Goal: Check status

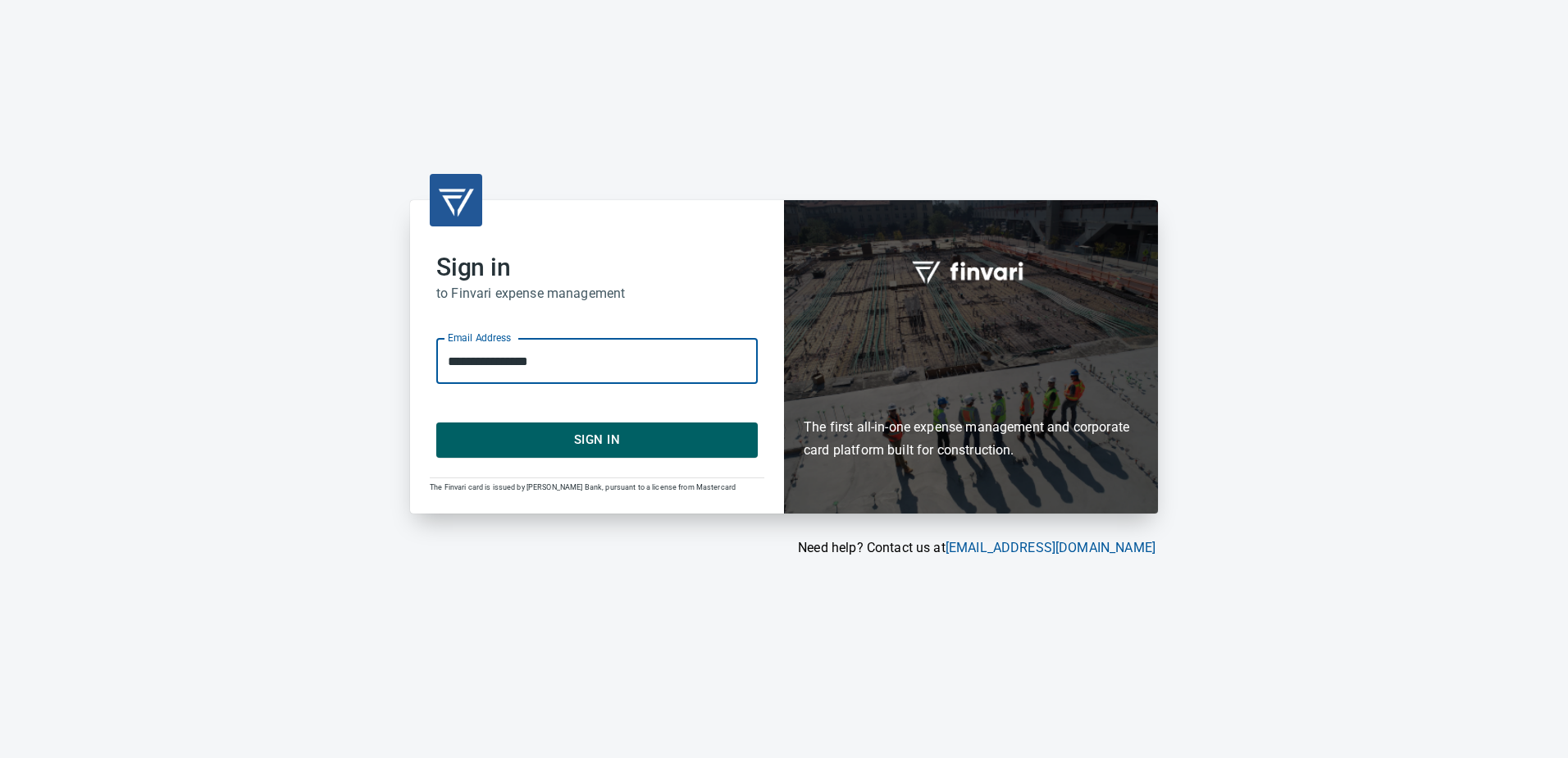
click at [620, 462] on div "**********" at bounding box center [597, 356] width 374 height 313
click at [624, 447] on span "Sign In" at bounding box center [597, 439] width 285 height 21
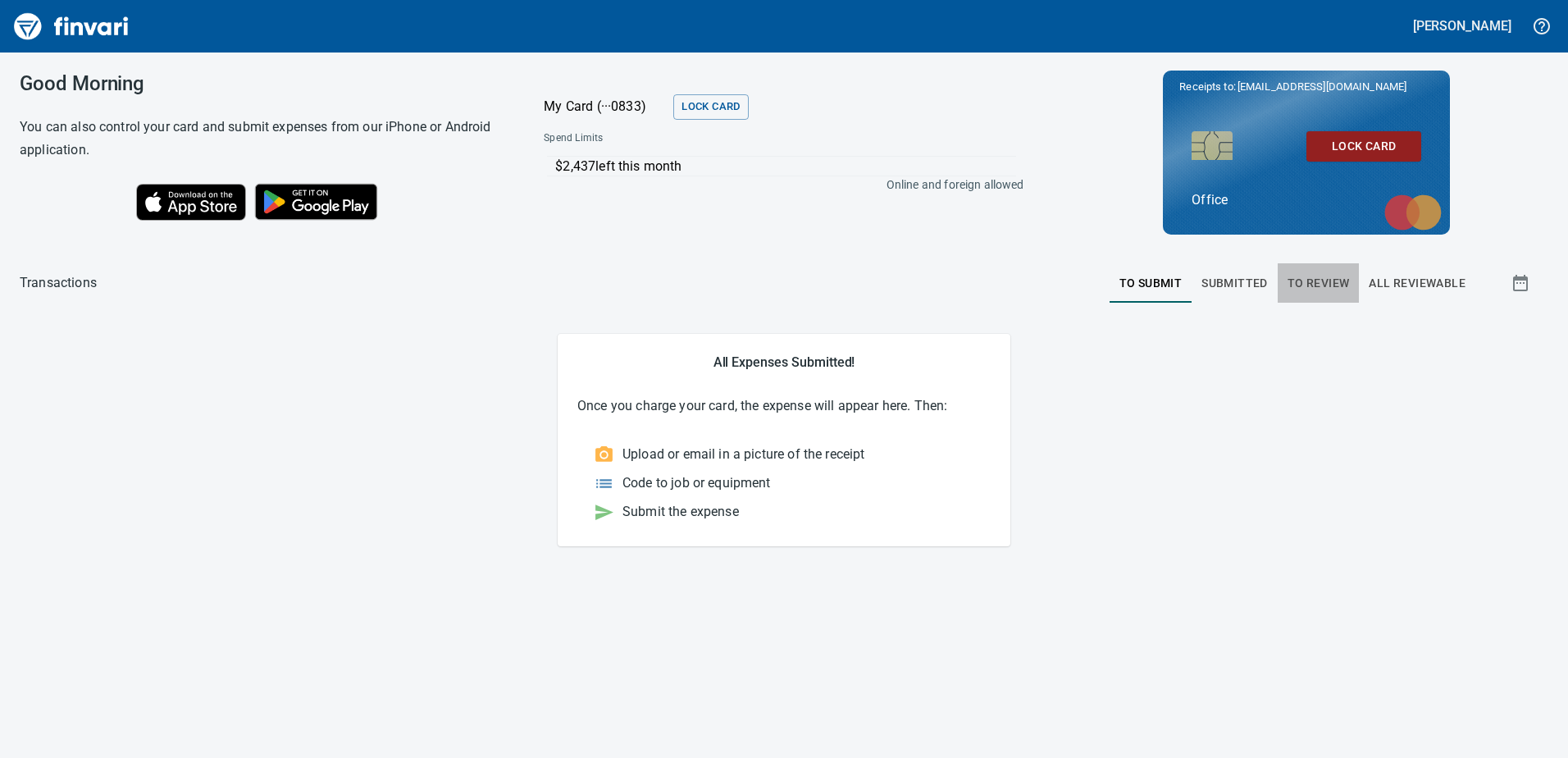
click at [1306, 291] on span "To Review" at bounding box center [1319, 283] width 62 height 20
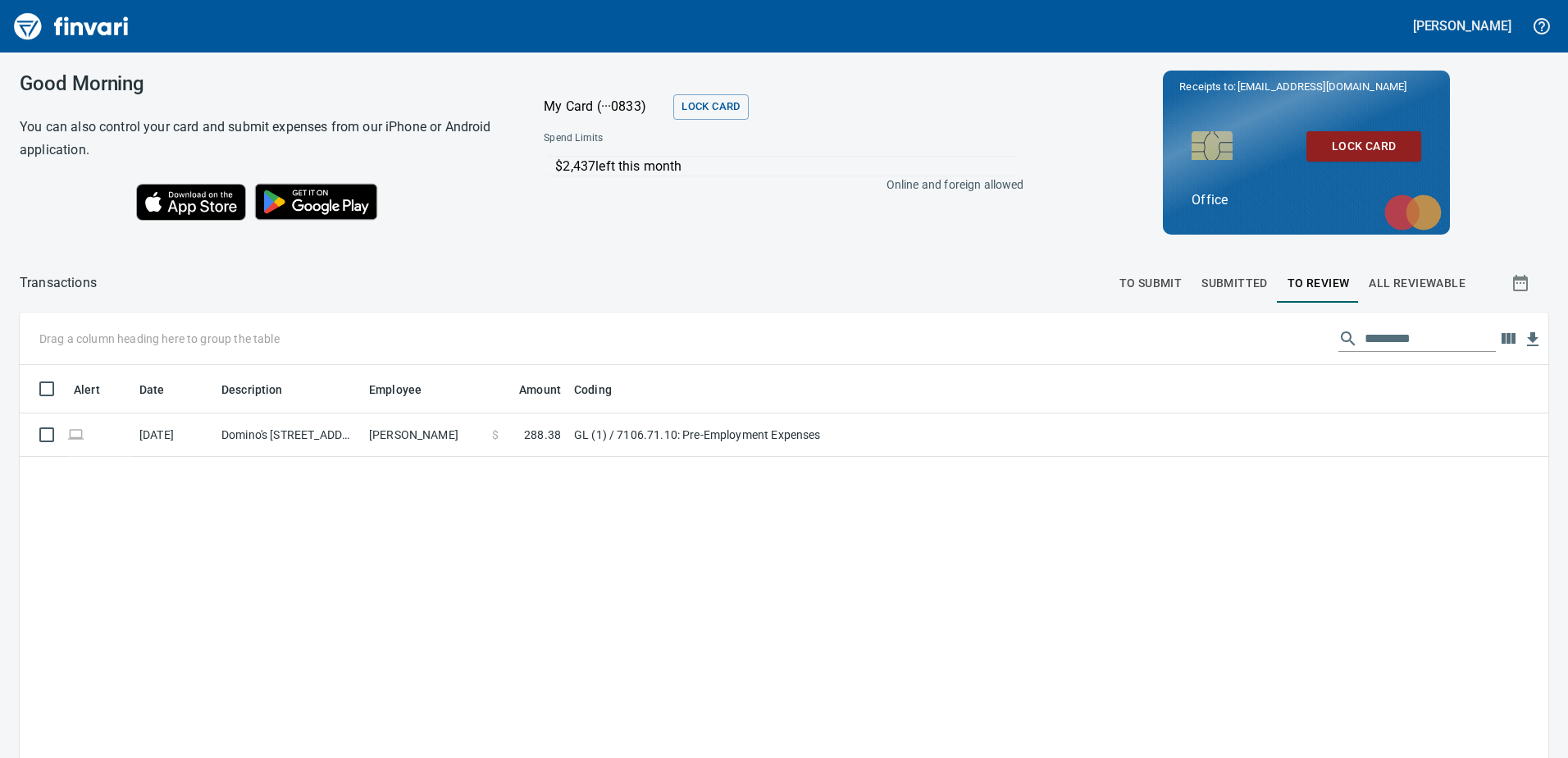
scroll to position [566, 1504]
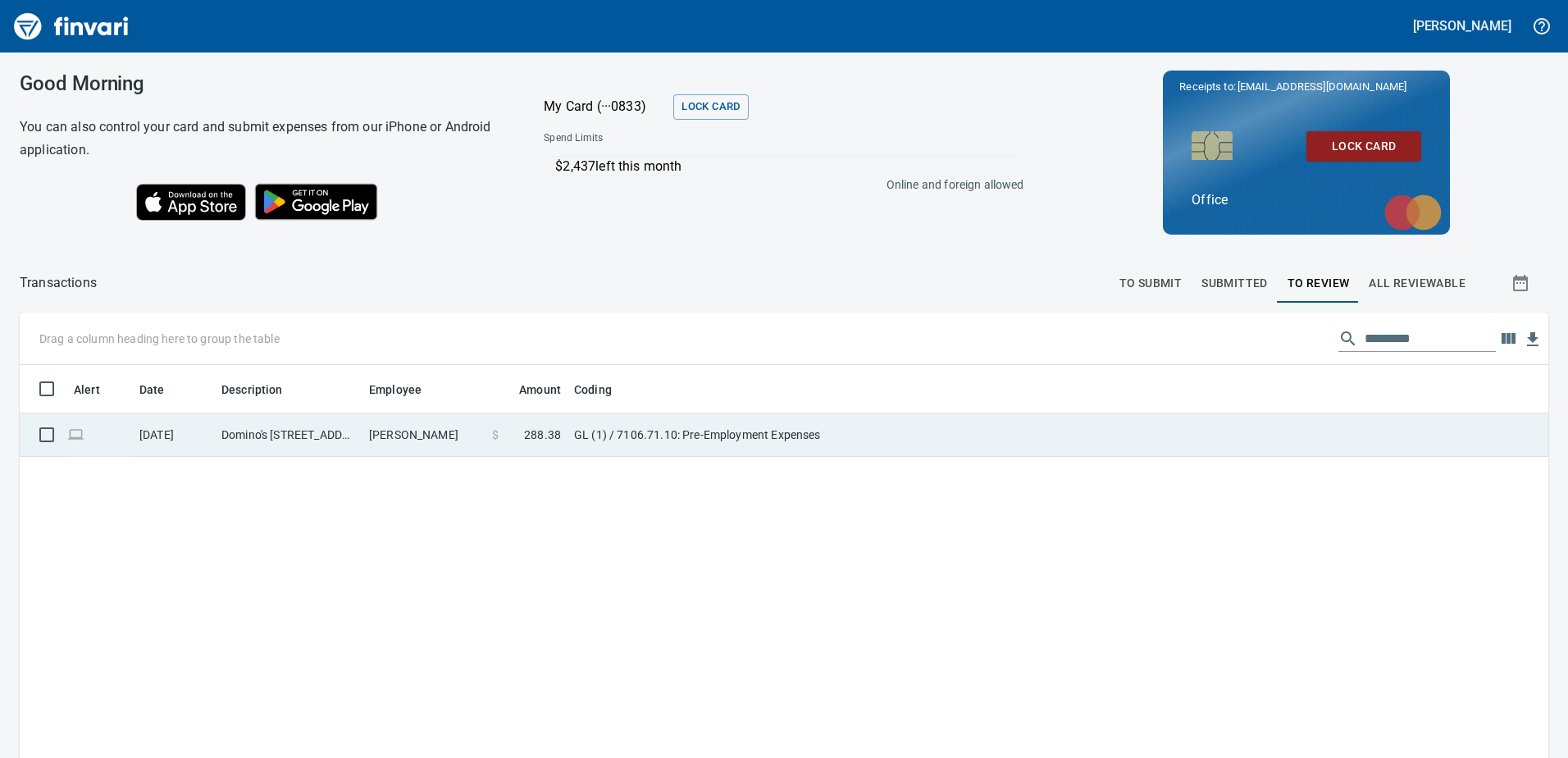
click at [265, 441] on td "Domino's [STREET_ADDRESS]" at bounding box center [288, 434] width 148 height 43
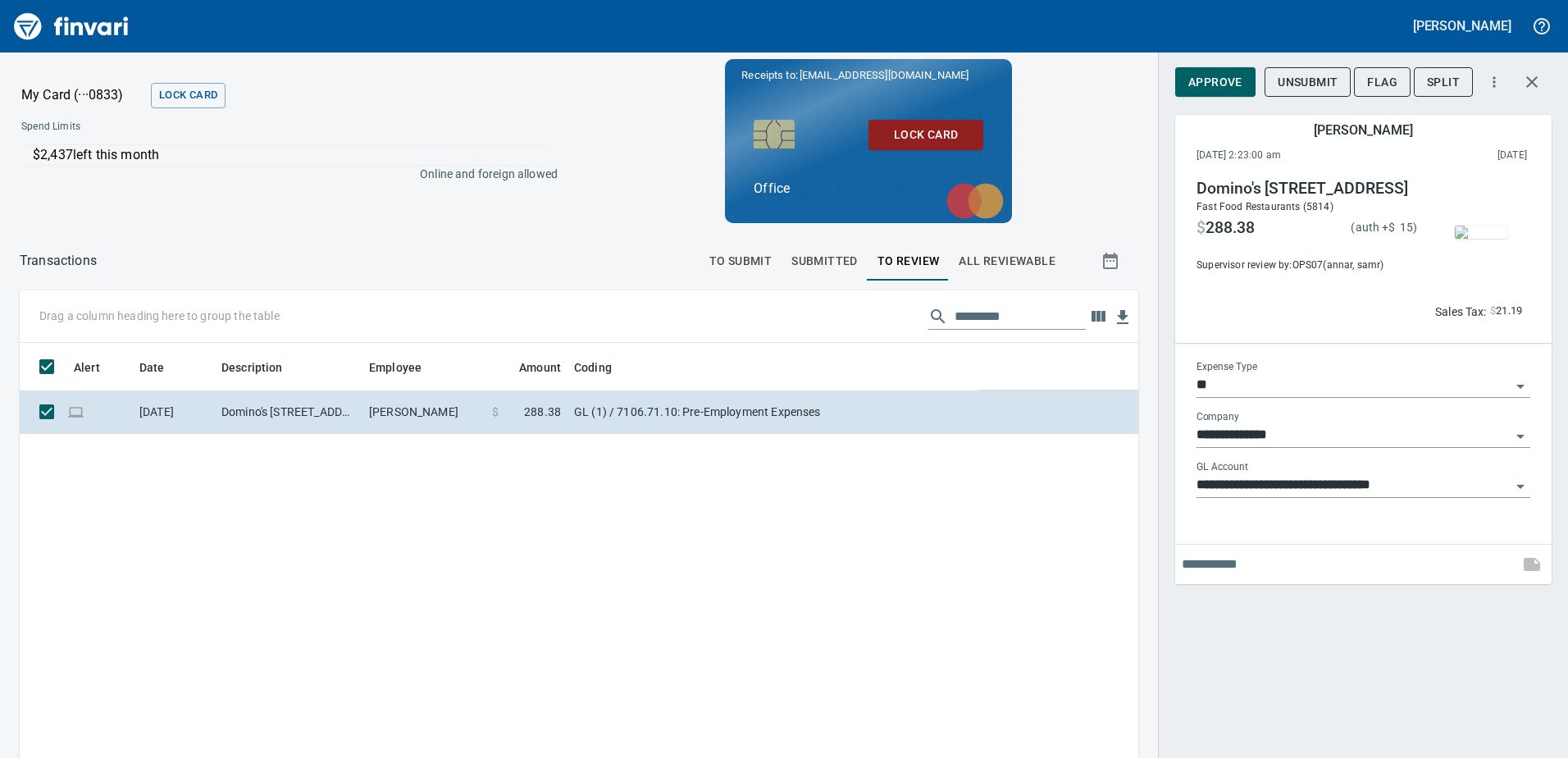
scroll to position [566, 1094]
